Goal: Task Accomplishment & Management: Complete application form

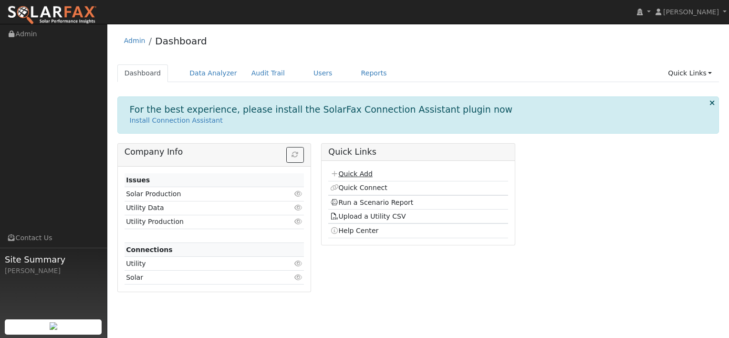
click at [359, 174] on link "Quick Add" at bounding box center [351, 174] width 42 height 8
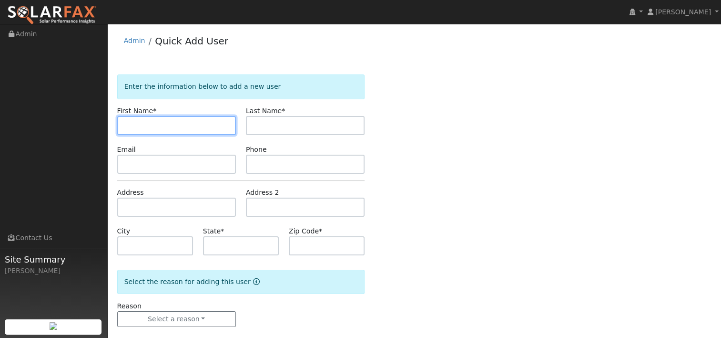
paste input "[PERSON_NAME]"
drag, startPoint x: 174, startPoint y: 123, endPoint x: 152, endPoint y: 124, distance: 21.5
click at [152, 124] on input "[PERSON_NAME]" at bounding box center [176, 125] width 119 height 19
type input "Christof"
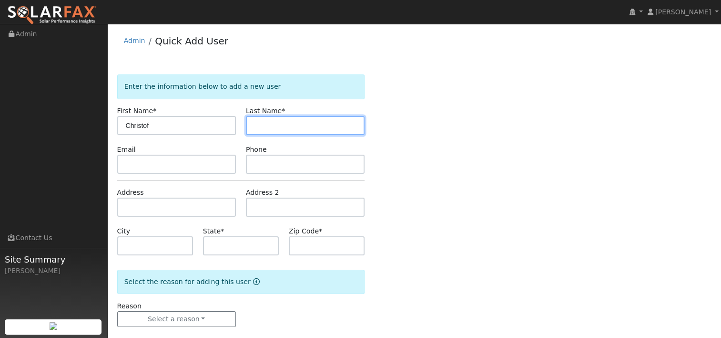
click at [278, 125] on input "text" at bounding box center [305, 125] width 119 height 19
paste input "[PERSON_NAME]"
type input "[PERSON_NAME]"
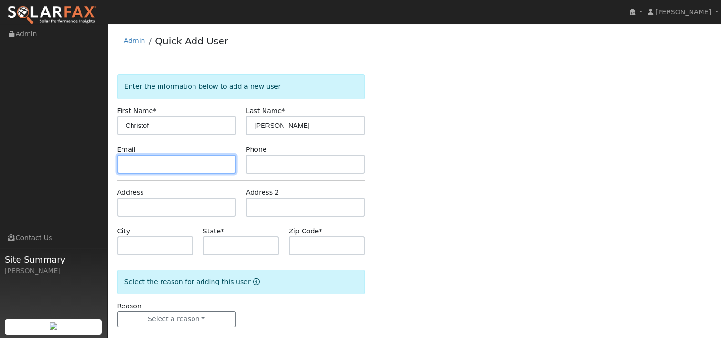
click at [185, 164] on input "text" at bounding box center [176, 163] width 119 height 19
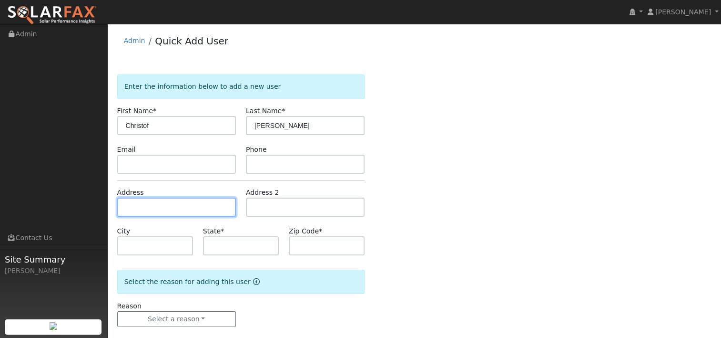
click at [159, 208] on input "text" at bounding box center [176, 206] width 119 height 19
paste input "[STREET_ADDRESS][PERSON_NAME]"
type input "[STREET_ADDRESS]"
type input "Orinda"
type input "CA"
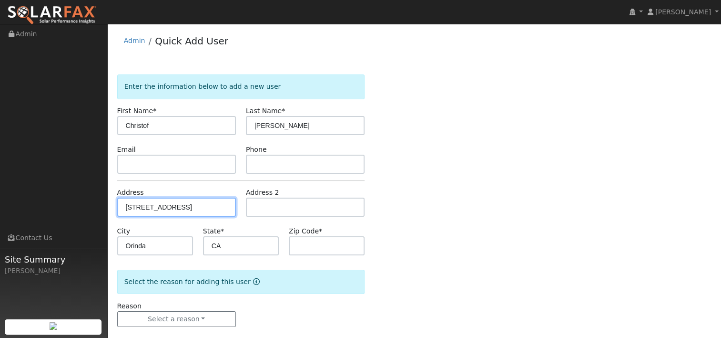
type input "94563"
click at [423, 195] on div "Enter the information below to add a new user First Name * [PERSON_NAME] Last N…" at bounding box center [414, 209] width 595 height 271
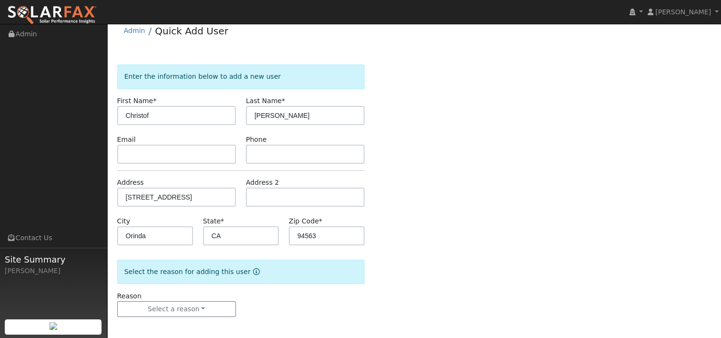
scroll to position [12, 0]
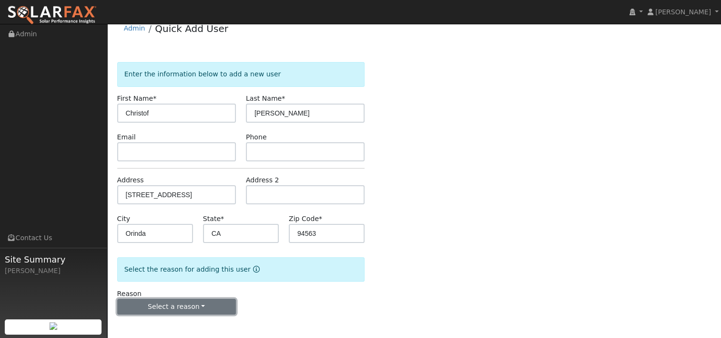
click at [198, 306] on button "Select a reason" at bounding box center [176, 306] width 119 height 16
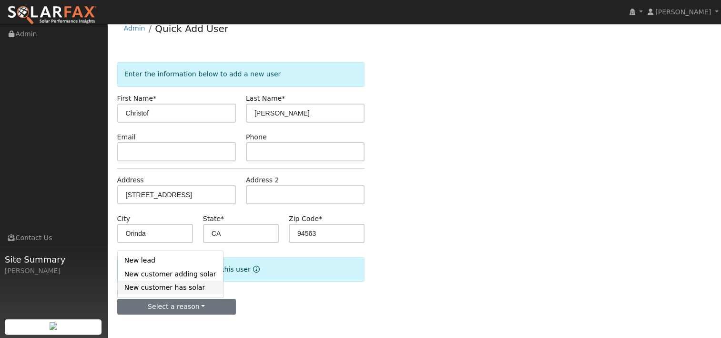
click at [184, 287] on link "New customer has solar" at bounding box center [170, 286] width 105 height 13
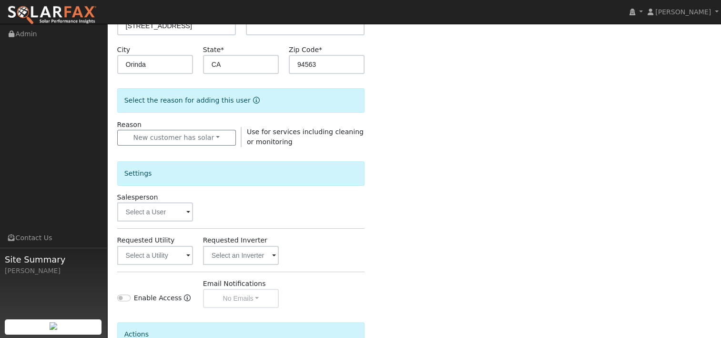
scroll to position [203, 0]
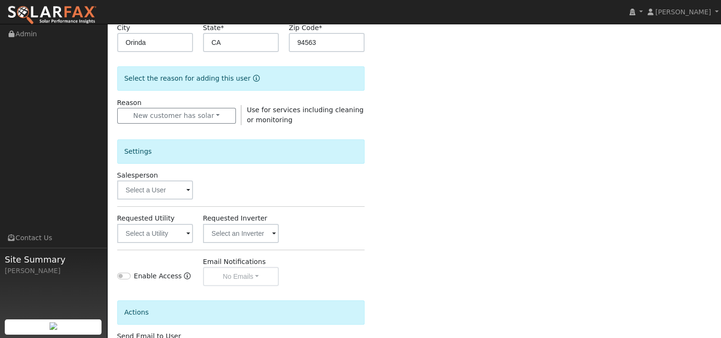
click at [189, 187] on span at bounding box center [188, 190] width 4 height 11
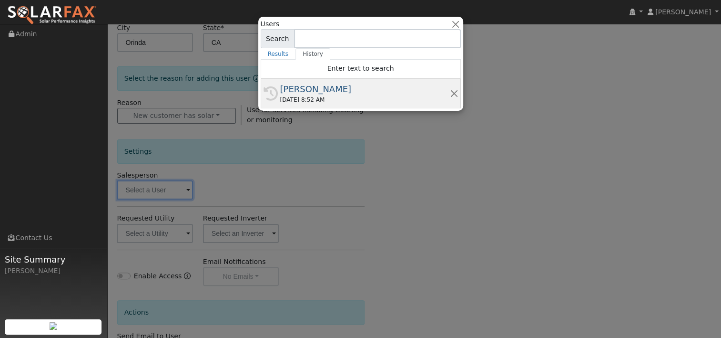
click at [298, 90] on div "[PERSON_NAME]" at bounding box center [365, 88] width 170 height 13
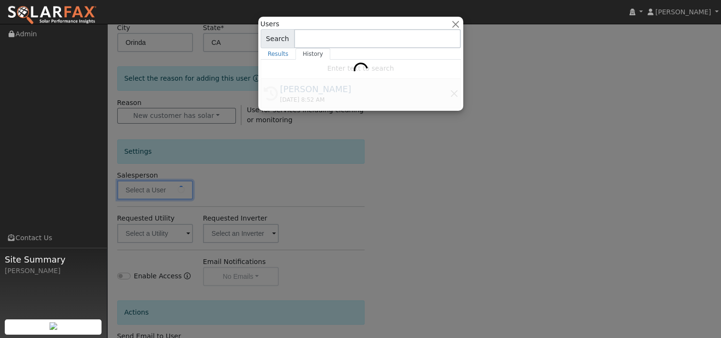
type input "[PERSON_NAME]"
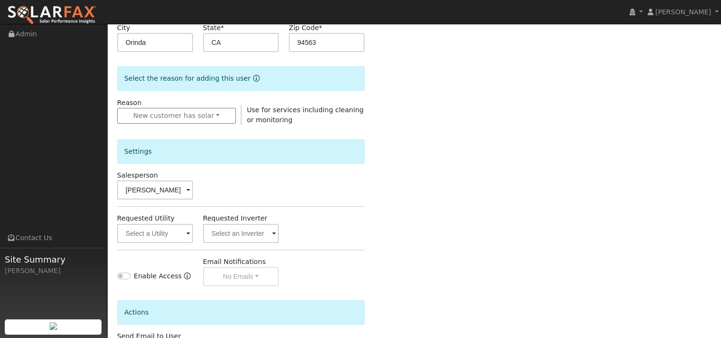
click at [188, 233] on span at bounding box center [188, 233] width 4 height 11
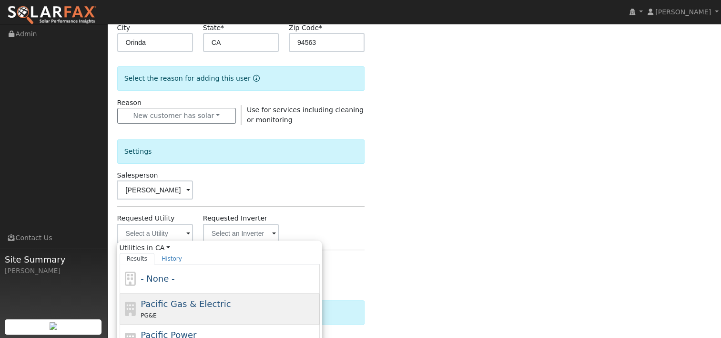
click at [158, 307] on span "Pacific Gas & Electric" at bounding box center [186, 303] width 90 height 10
type input "Pacific Gas & Electric"
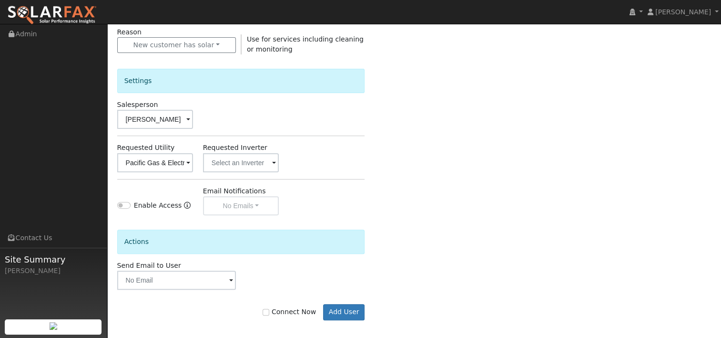
scroll to position [278, 0]
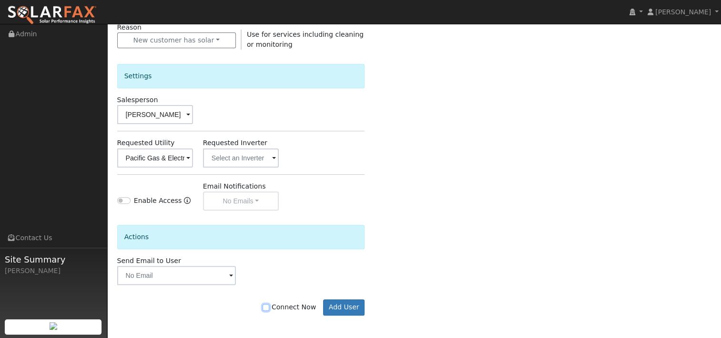
click at [269, 305] on input "Connect Now" at bounding box center [266, 307] width 7 height 7
checkbox input "true"
click at [339, 306] on button "Add User" at bounding box center [343, 307] width 41 height 16
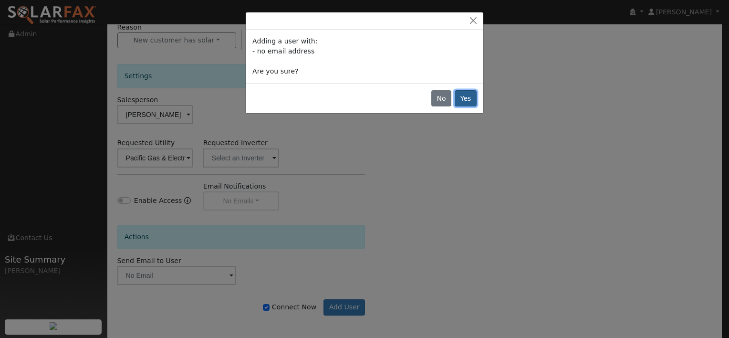
click at [470, 96] on button "Yes" at bounding box center [465, 98] width 22 height 16
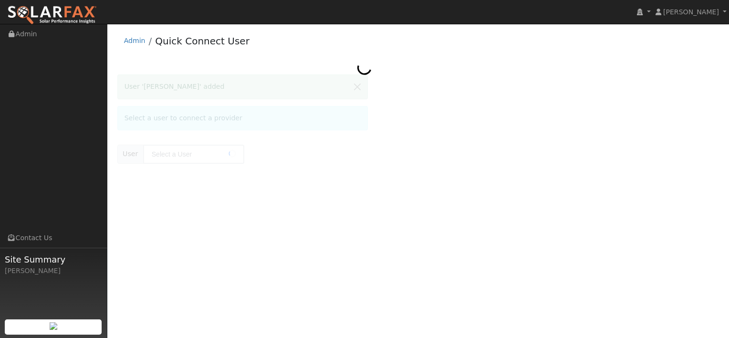
type input "[PERSON_NAME]"
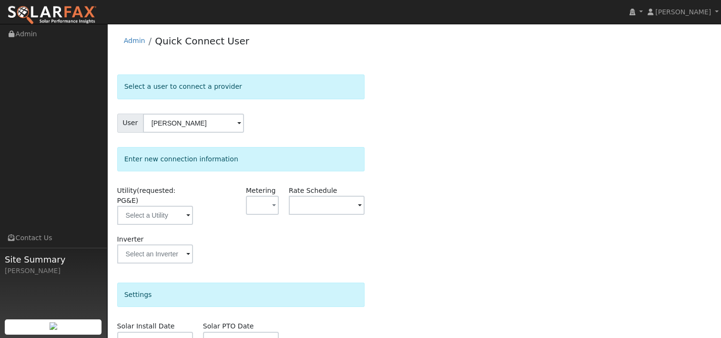
click at [187, 210] on span at bounding box center [188, 215] width 4 height 11
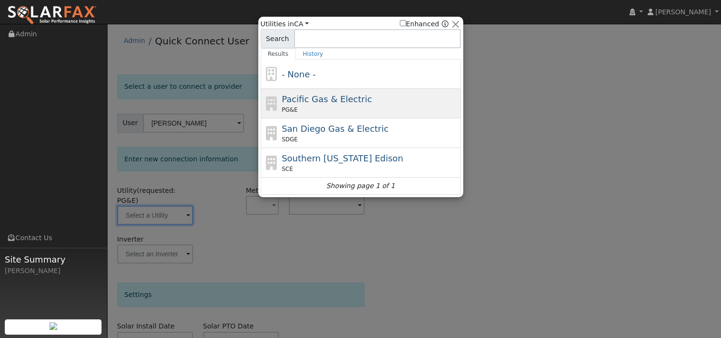
click at [299, 94] on span "Pacific Gas & Electric" at bounding box center [327, 99] width 90 height 10
type input "PG&E"
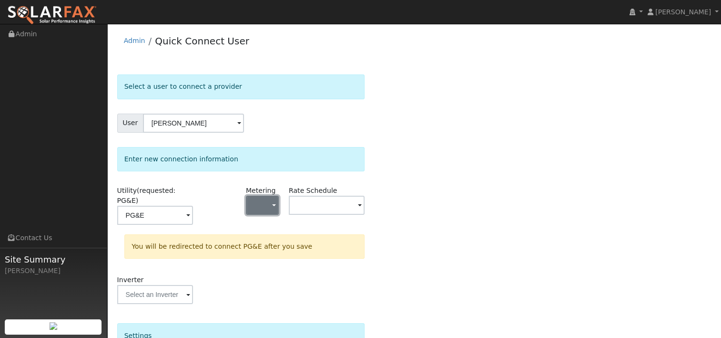
click at [276, 204] on button "button" at bounding box center [262, 204] width 33 height 19
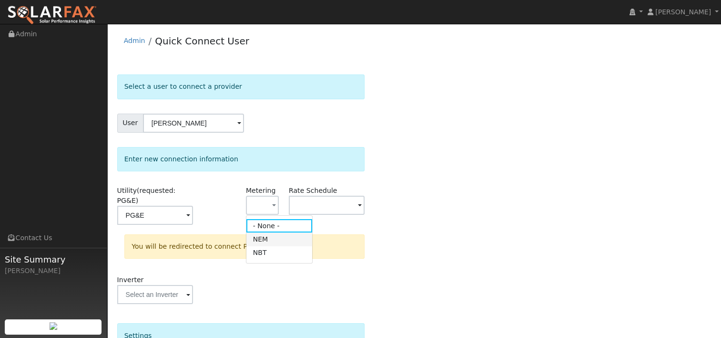
click at [277, 244] on link "NEM" at bounding box center [280, 238] width 66 height 13
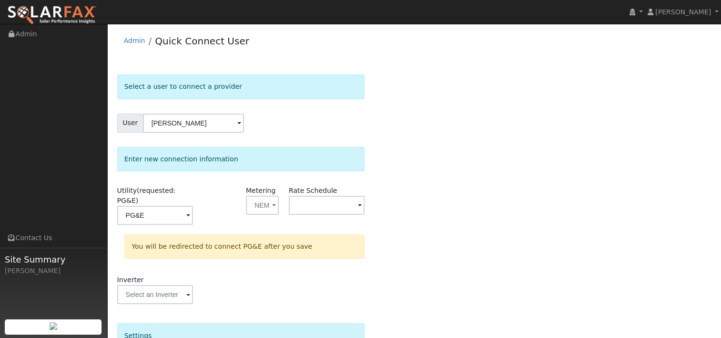
click at [361, 201] on span at bounding box center [360, 205] width 4 height 11
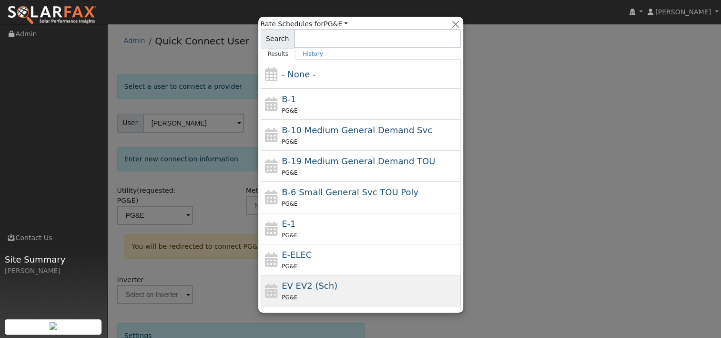
click at [310, 288] on span "EV EV2 (Sch)" at bounding box center [310, 285] width 56 height 10
type input "EV EV2 (Sch)"
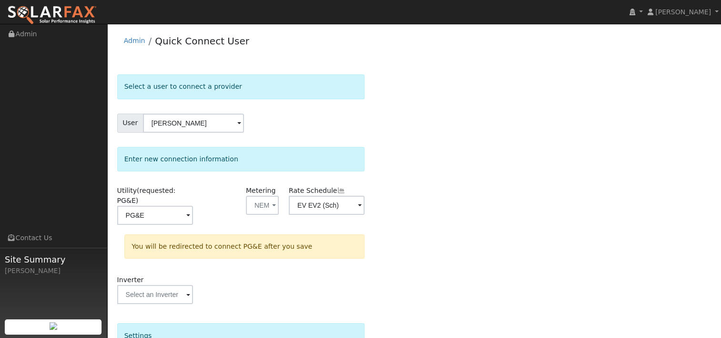
click at [410, 214] on div "Select a user to connect a provider User Christof Schultz Account Default Accou…" at bounding box center [414, 291] width 595 height 434
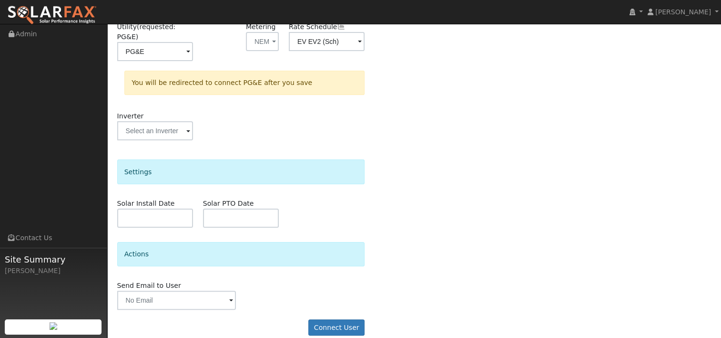
scroll to position [164, 0]
click at [340, 318] on button "Connect User" at bounding box center [336, 326] width 56 height 16
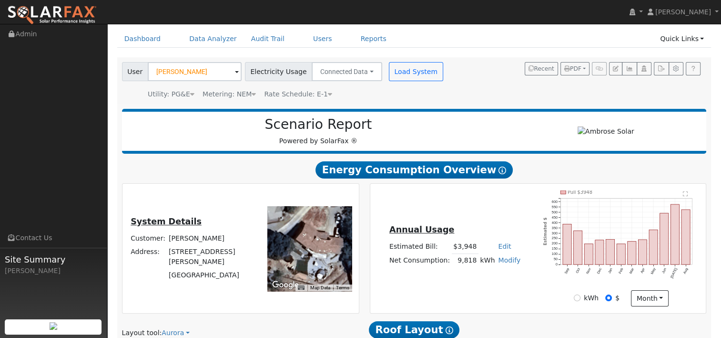
scroll to position [34, 0]
click at [199, 35] on link "Data Analyzer" at bounding box center [213, 39] width 62 height 18
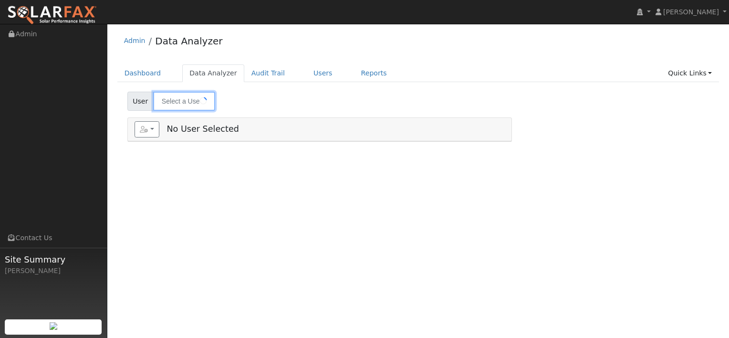
type input "[PERSON_NAME]"
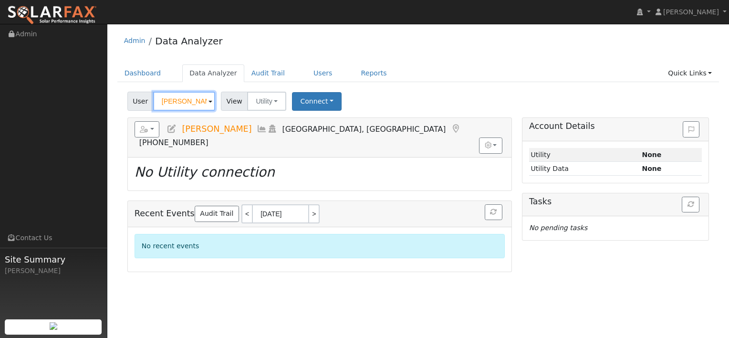
drag, startPoint x: 197, startPoint y: 99, endPoint x: 136, endPoint y: 100, distance: 61.0
click at [136, 100] on div "User Alvan Smith" at bounding box center [172, 101] width 90 height 19
paste input "[PERSON_NAME]"
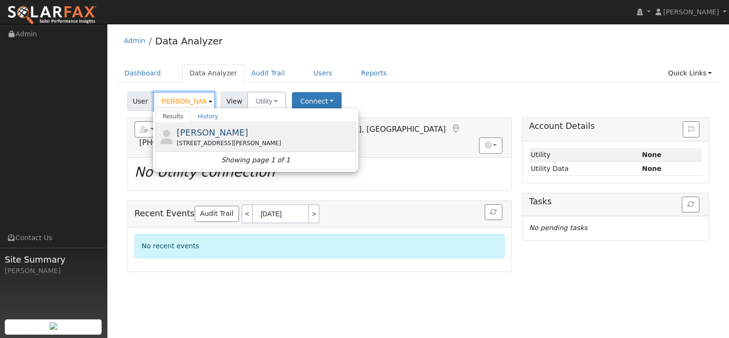
type input "[PERSON_NAME]"
click at [213, 128] on span "[PERSON_NAME]" at bounding box center [212, 132] width 72 height 10
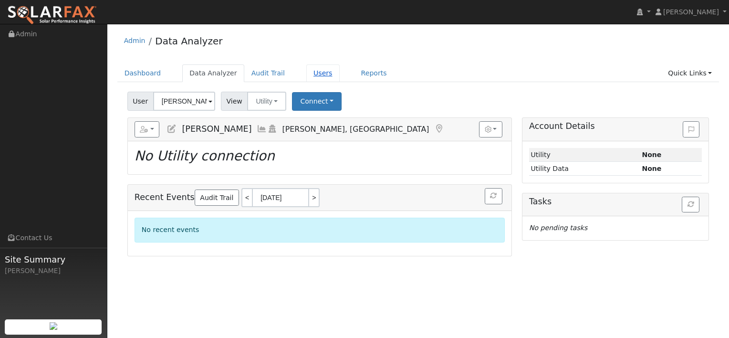
click at [312, 74] on link "Users" at bounding box center [322, 73] width 33 height 18
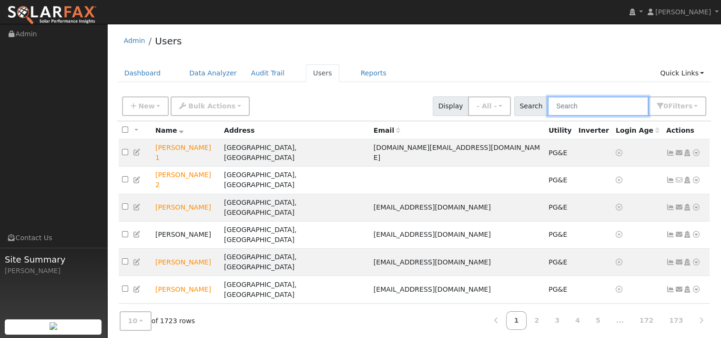
click at [575, 104] on input "text" at bounding box center [598, 106] width 101 height 20
paste input "[PERSON_NAME]"
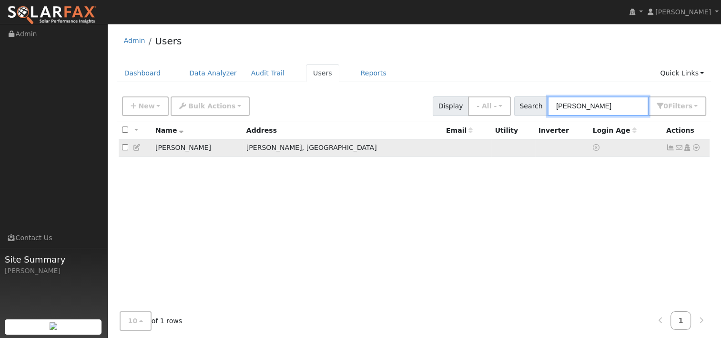
type input "[PERSON_NAME]"
click at [696, 149] on icon at bounding box center [696, 147] width 9 height 7
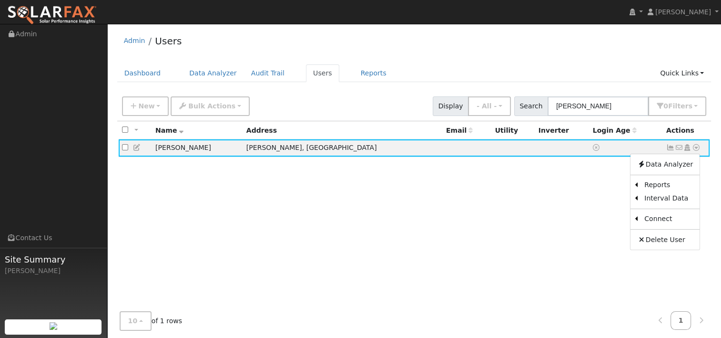
click at [0, 0] on link "Utility" at bounding box center [0, 0] width 0 height 0
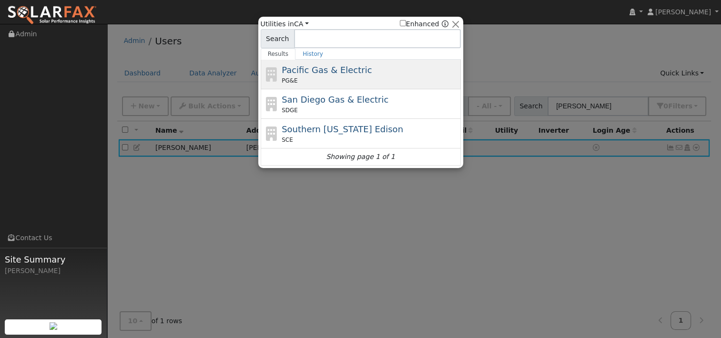
click at [316, 72] on span "Pacific Gas & Electric" at bounding box center [327, 70] width 90 height 10
